Goal: Task Accomplishment & Management: Use online tool/utility

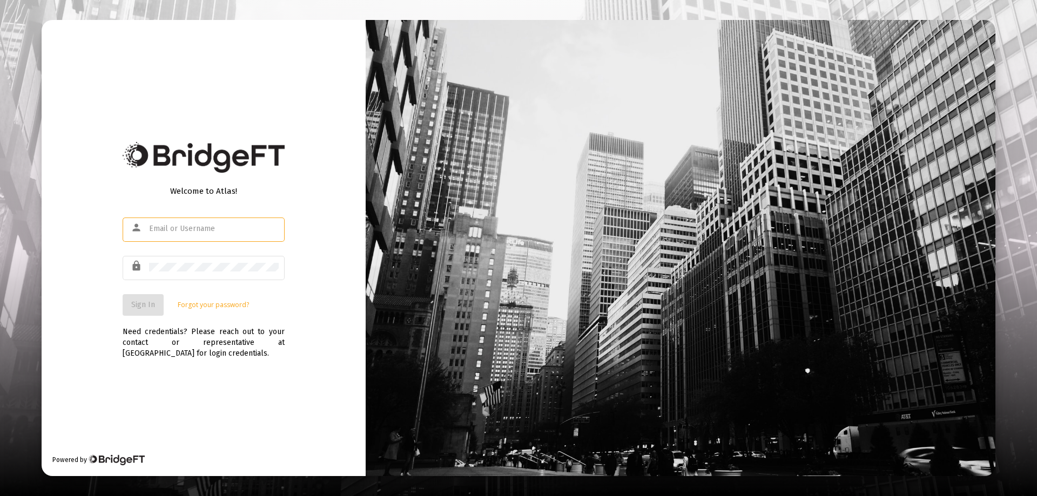
type input "[EMAIL_ADDRESS][DOMAIN_NAME]"
click at [204, 440] on div "Welcome to Atlas! person [EMAIL_ADDRESS][DOMAIN_NAME] lock Sign In Forgot your …" at bounding box center [204, 248] width 324 height 456
click at [145, 304] on span "Sign In" at bounding box center [143, 304] width 24 height 9
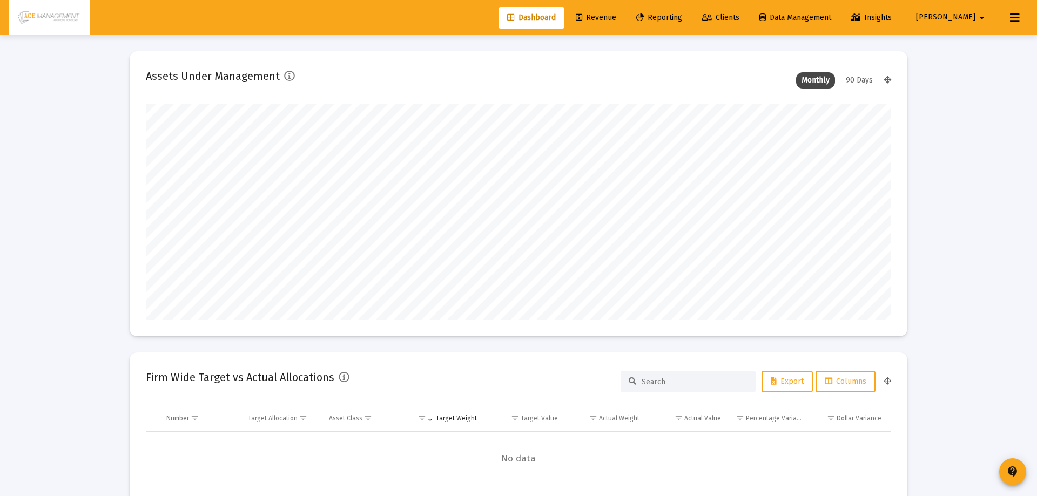
type input "[DATE]"
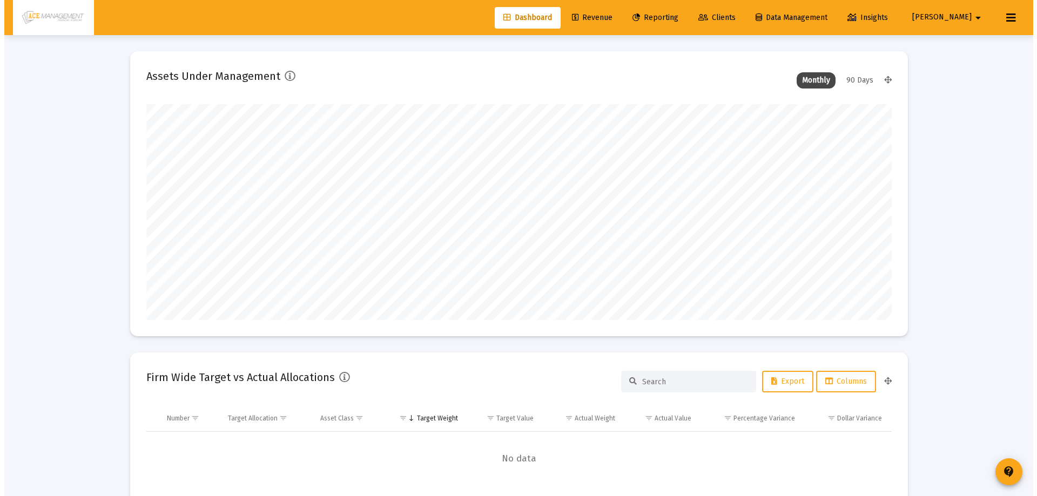
scroll to position [216, 348]
click at [674, 21] on span "Reporting" at bounding box center [651, 17] width 46 height 9
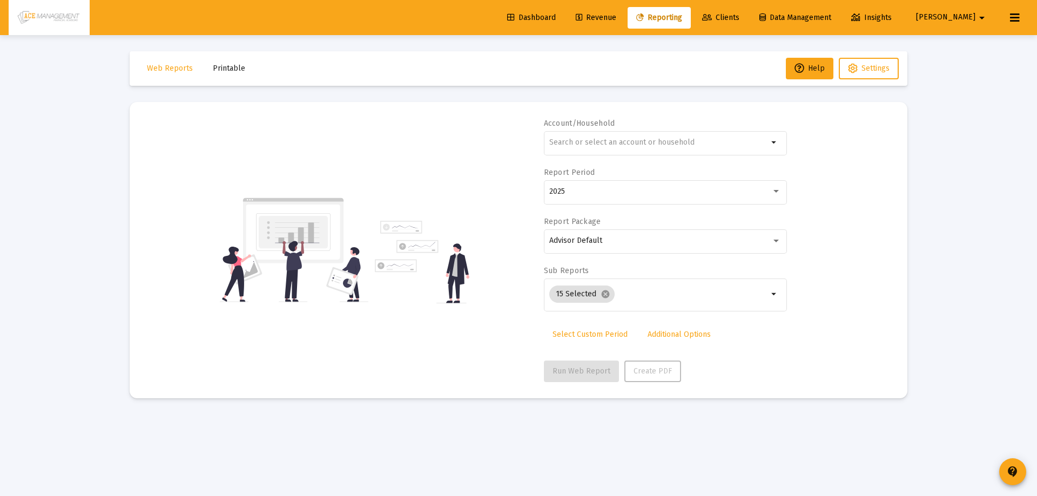
click at [594, 128] on div "Account/Household arrow_drop_down" at bounding box center [665, 142] width 243 height 49
click at [589, 137] on div at bounding box center [658, 142] width 219 height 26
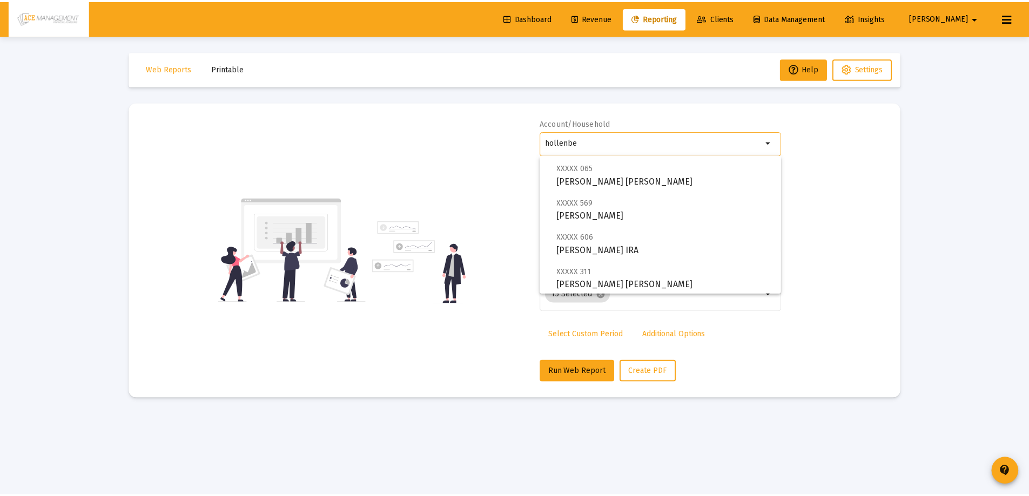
scroll to position [54, 0]
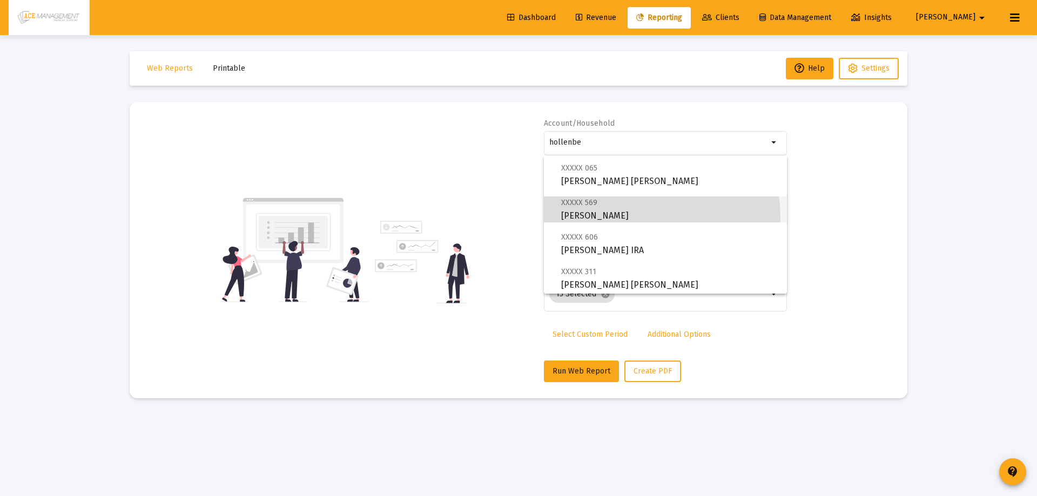
click at [625, 218] on span "XXXXX 569 [PERSON_NAME]" at bounding box center [669, 209] width 217 height 26
type input "[PERSON_NAME]"
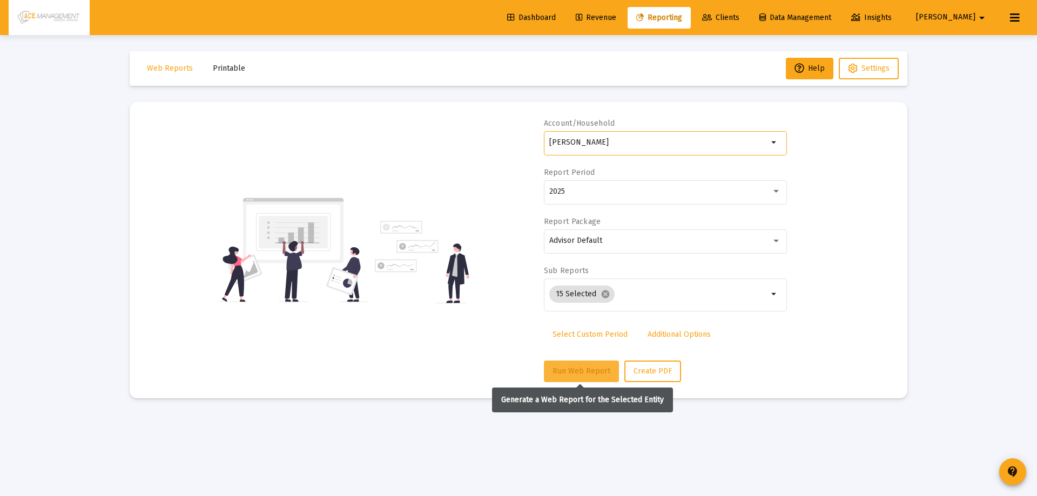
click at [579, 370] on span "Run Web Report" at bounding box center [581, 371] width 58 height 9
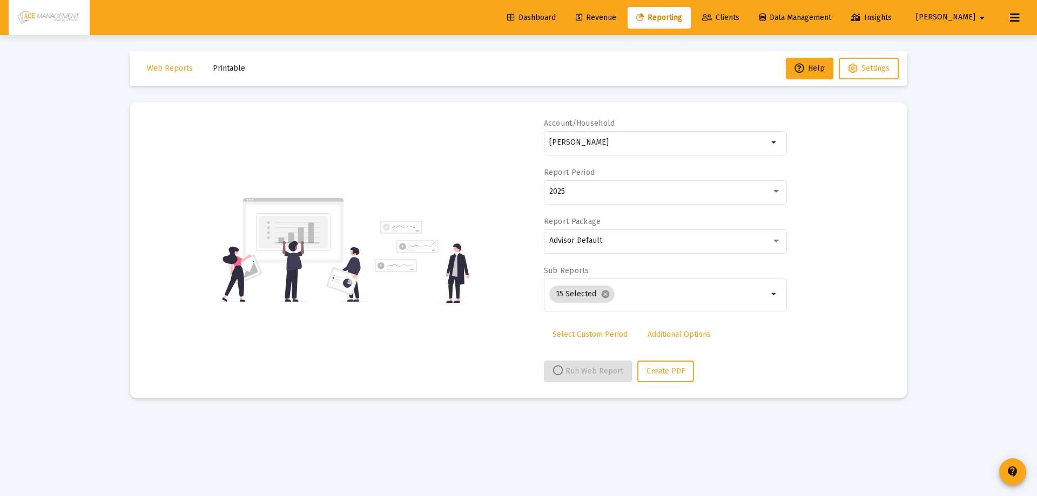
select select "View all"
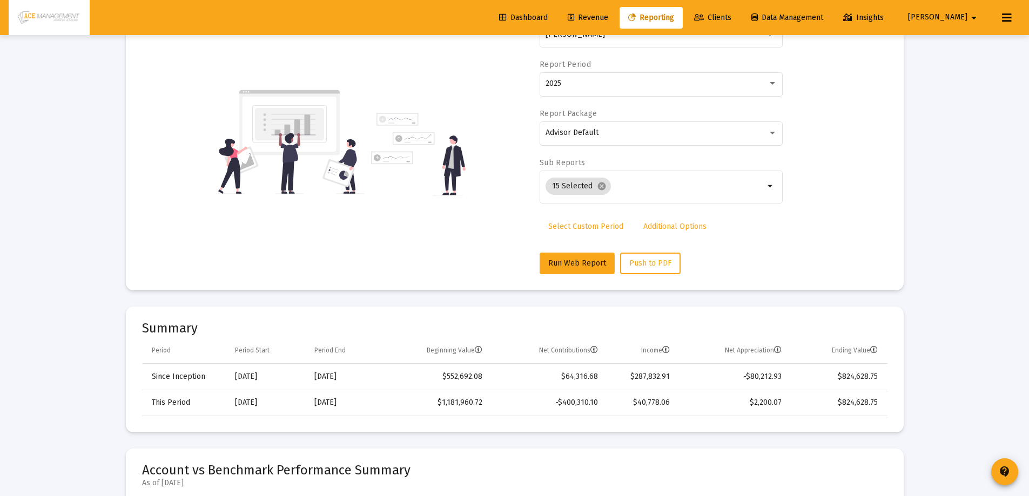
scroll to position [0, 0]
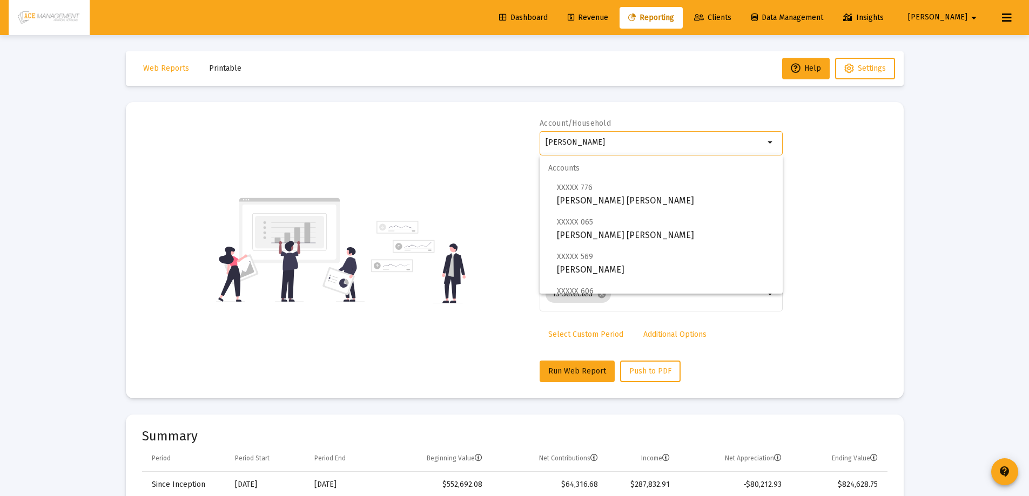
drag, startPoint x: 664, startPoint y: 142, endPoint x: 752, endPoint y: 140, distance: 88.6
click at [477, 142] on div "Account/Household [PERSON_NAME] arrow_drop_down Report Period 2025 Report Packa…" at bounding box center [514, 250] width 745 height 264
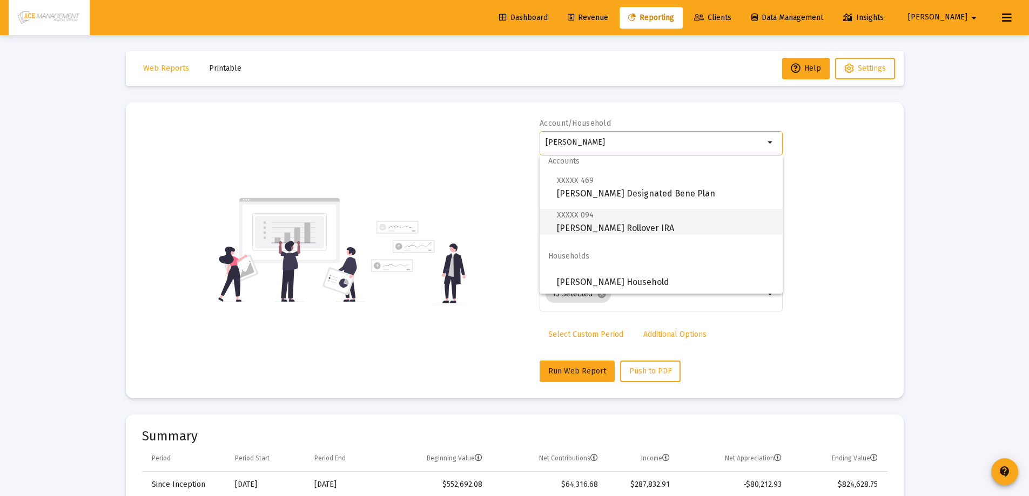
scroll to position [9, 0]
click at [590, 280] on span "[PERSON_NAME] Household" at bounding box center [665, 281] width 217 height 26
type input "[PERSON_NAME] Household"
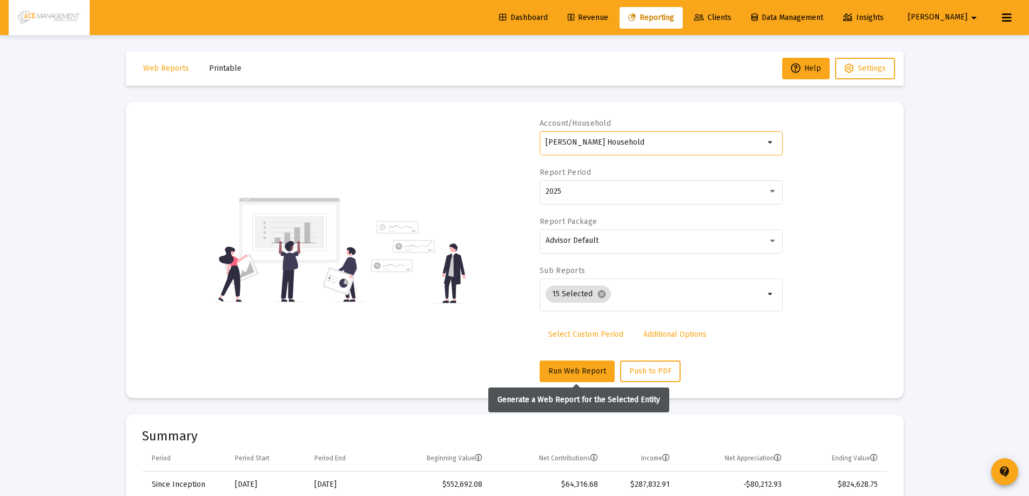
click at [575, 383] on mat-card "Account/Household [PERSON_NAME] Household arrow_drop_down Report Period 2025 Re…" at bounding box center [515, 250] width 778 height 296
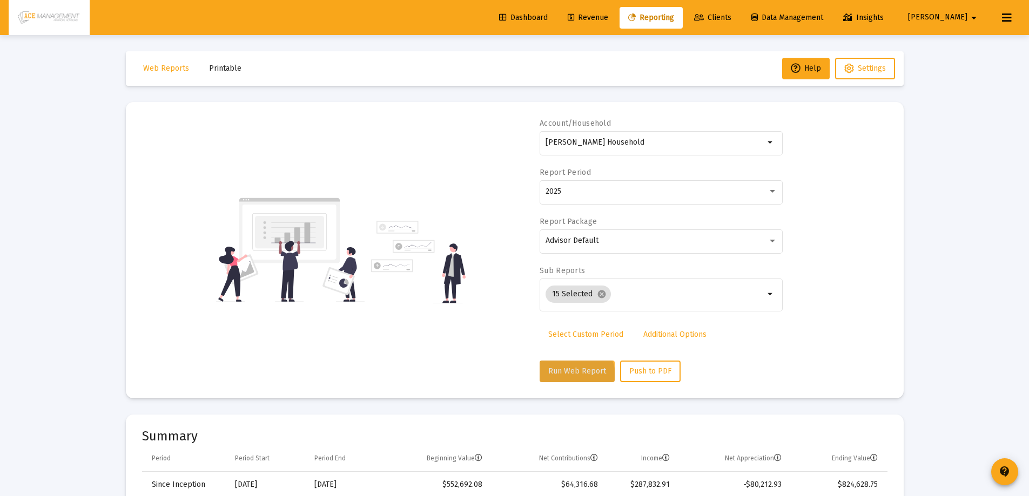
click at [575, 375] on span "Run Web Report" at bounding box center [577, 371] width 58 height 9
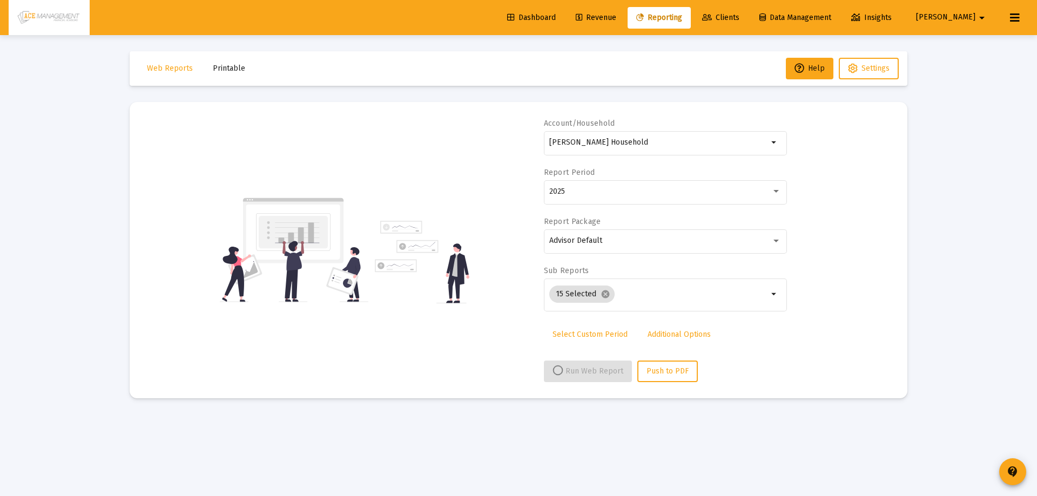
select select "View all"
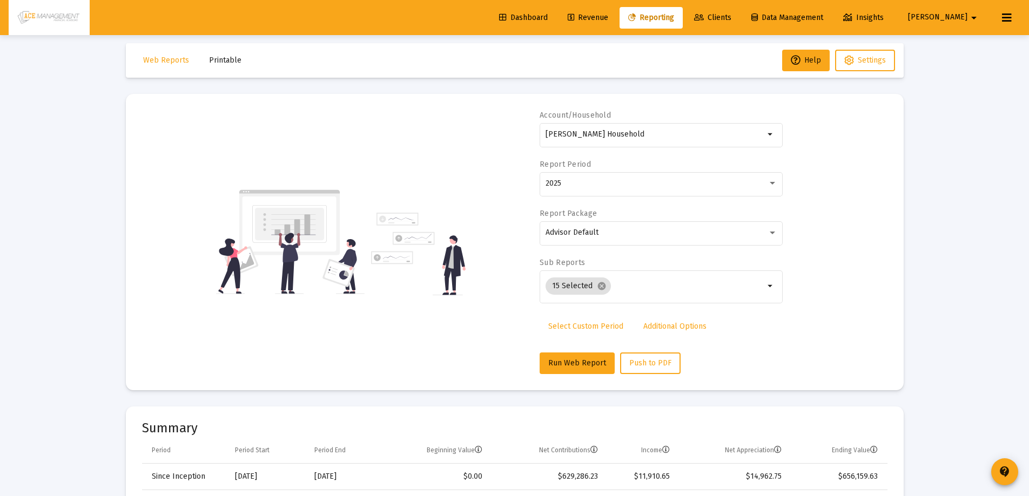
scroll to position [0, 0]
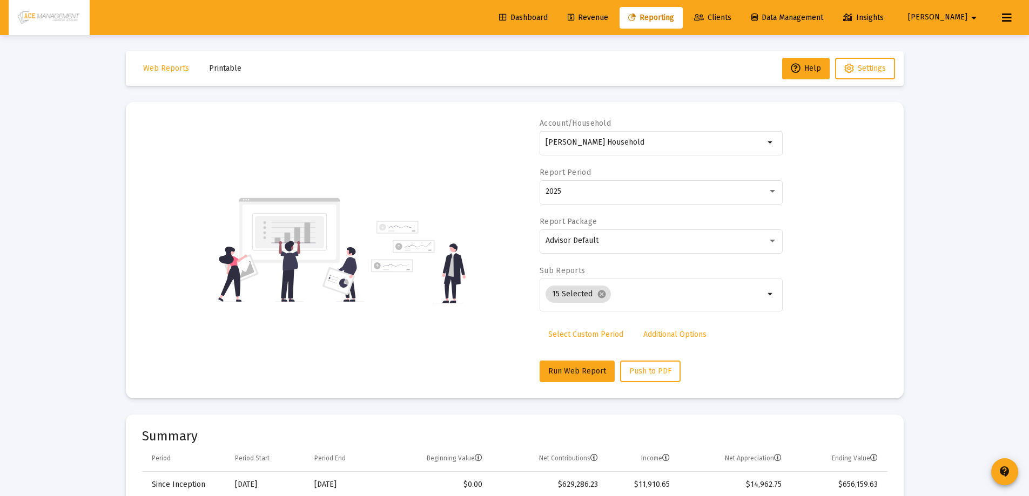
drag, startPoint x: 615, startPoint y: 141, endPoint x: 486, endPoint y: 134, distance: 129.8
click at [472, 136] on div "Account/Household [PERSON_NAME] Household arrow_drop_down Report Period 2025 Re…" at bounding box center [514, 250] width 745 height 264
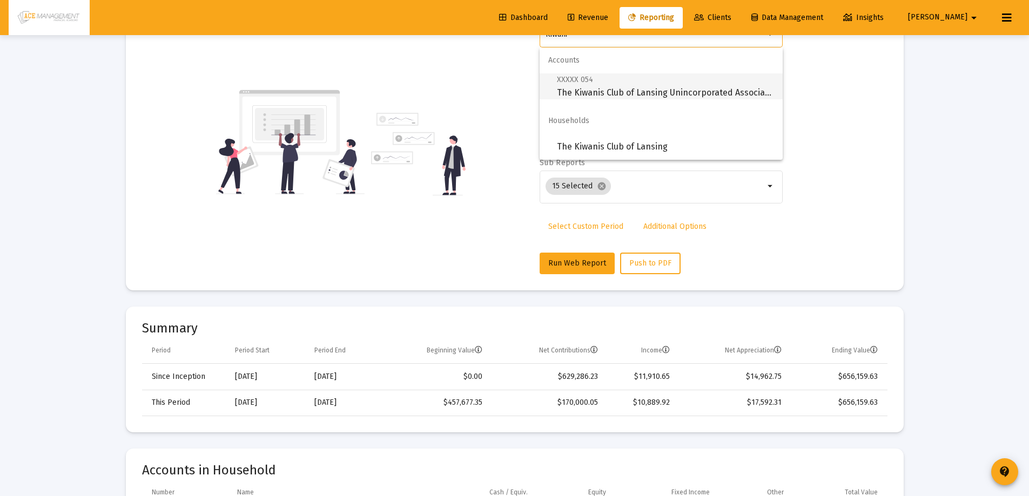
click at [610, 84] on span "XXXXX 054 The Kiwanis Club of Lansing Unincorporated Association" at bounding box center [665, 86] width 217 height 26
type input "The Kiwanis Club of Lansing Unincorporated Association"
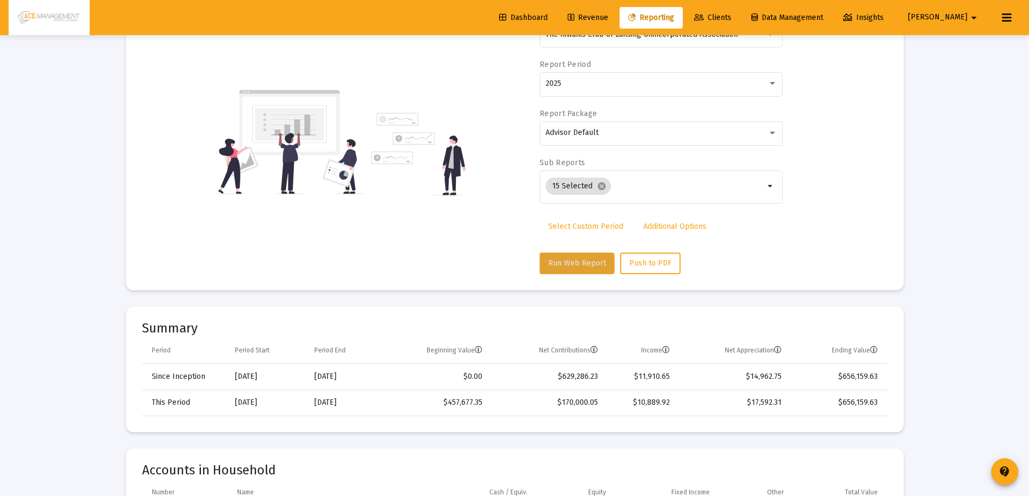
click at [574, 265] on span "Run Web Report" at bounding box center [577, 263] width 58 height 9
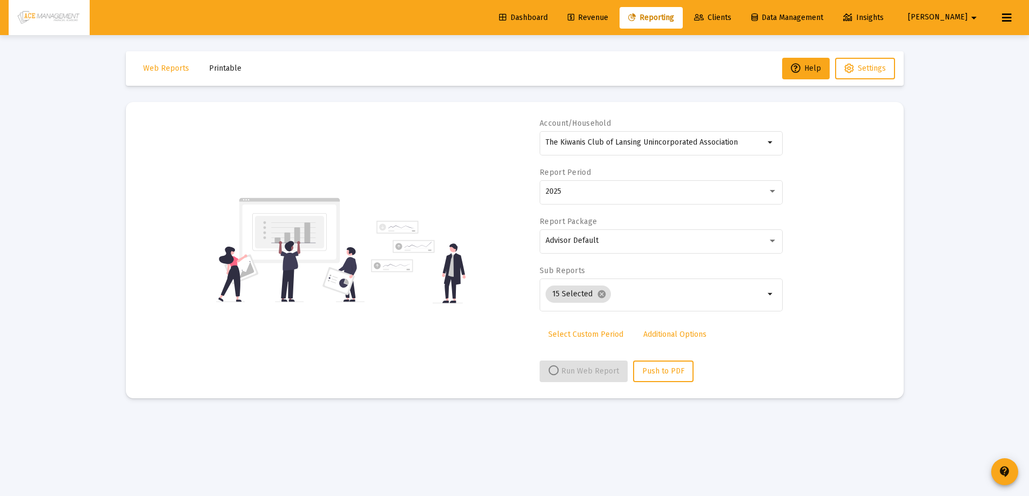
scroll to position [0, 0]
select select "View all"
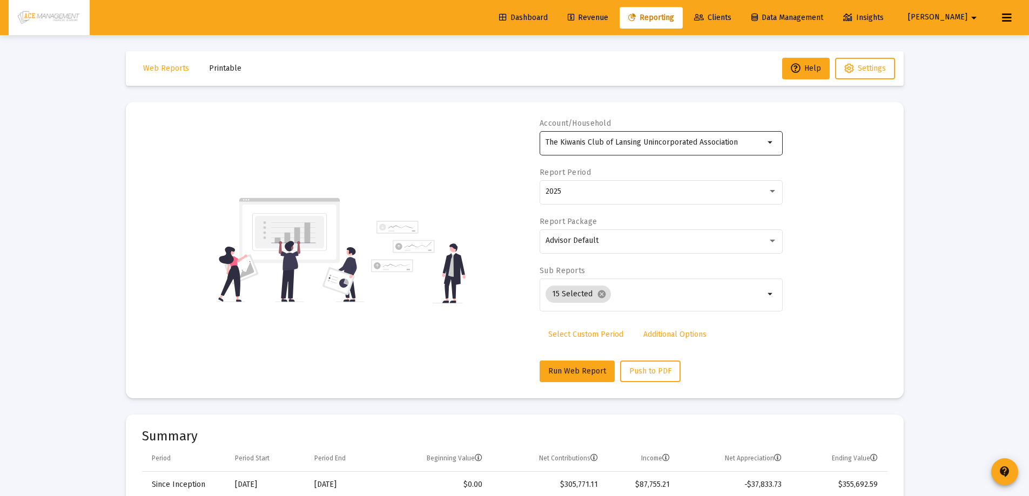
click at [622, 139] on input "The Kiwanis Club of Lansing Unincorporated Association" at bounding box center [654, 142] width 219 height 9
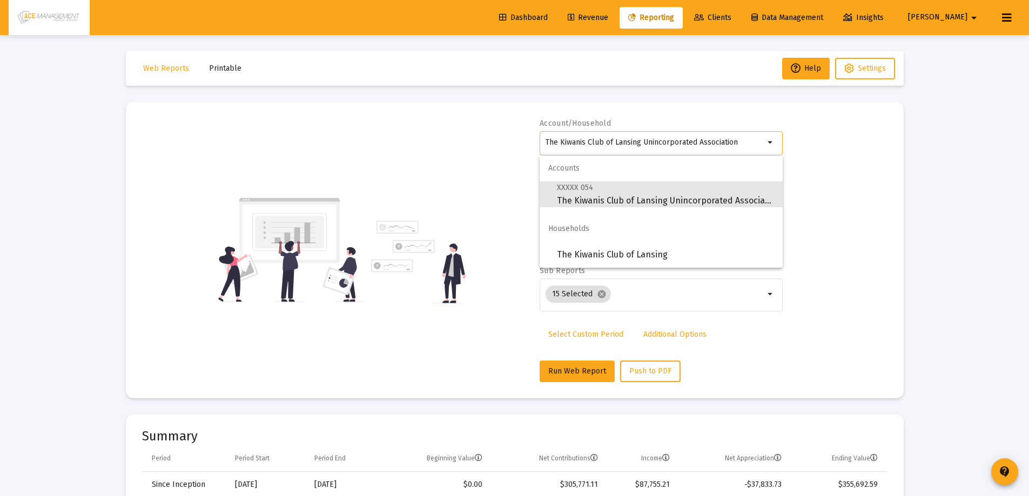
click at [622, 139] on input "The Kiwanis Club of Lansing Unincorporated Association" at bounding box center [654, 142] width 219 height 9
click at [605, 181] on span "XXXXX 840 [PERSON_NAME] Individual" at bounding box center [665, 194] width 217 height 26
type input "[PERSON_NAME] Individual"
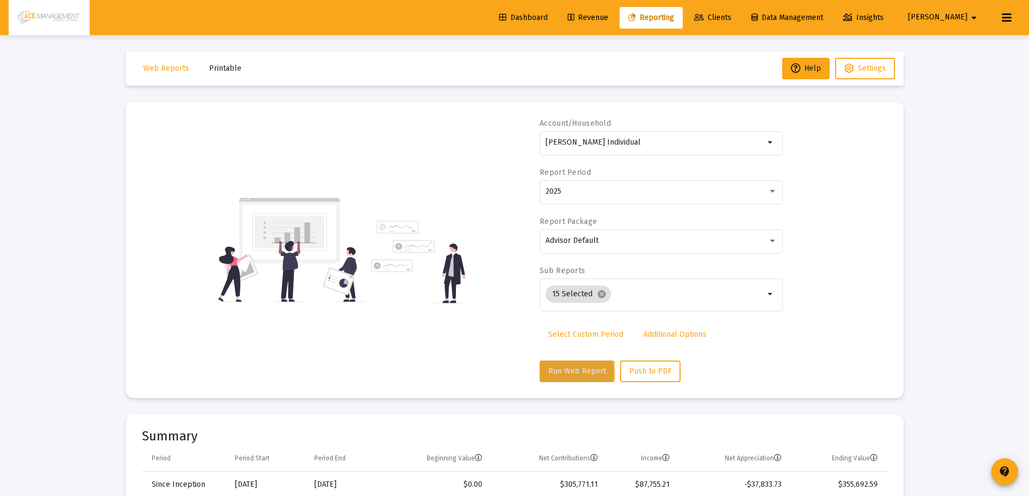
click at [557, 372] on span "Run Web Report" at bounding box center [577, 371] width 58 height 9
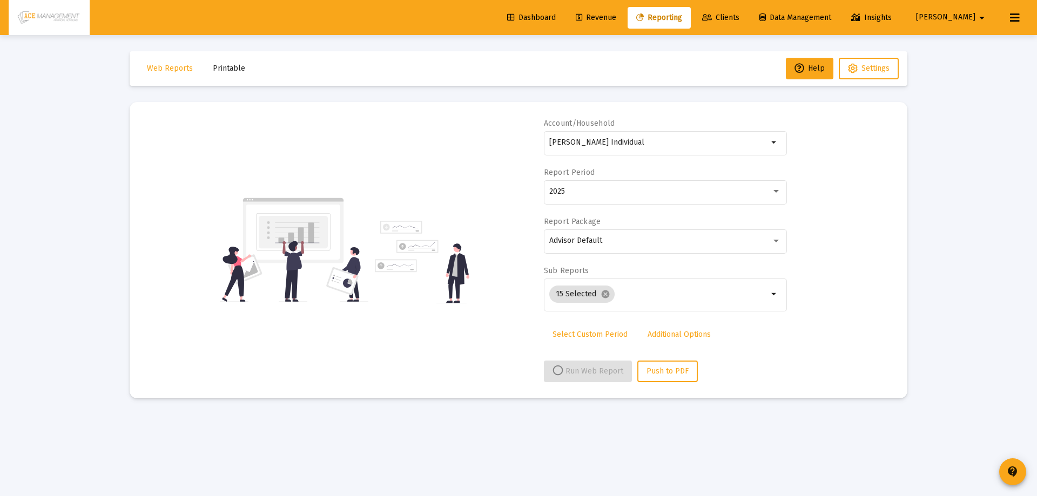
select select "View all"
